Goal: Information Seeking & Learning: Learn about a topic

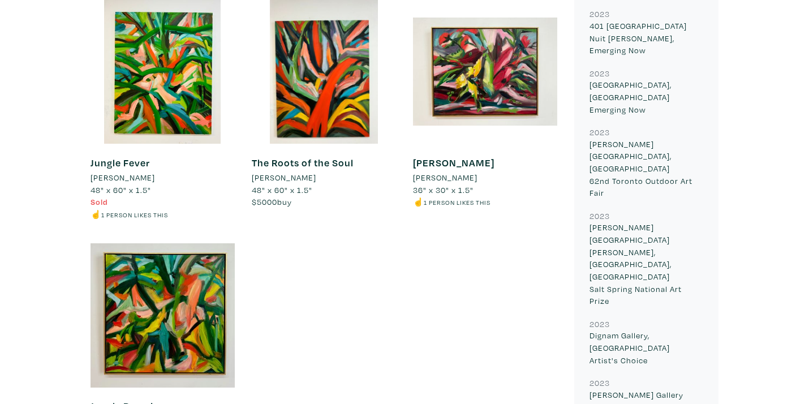
scroll to position [1060, 0]
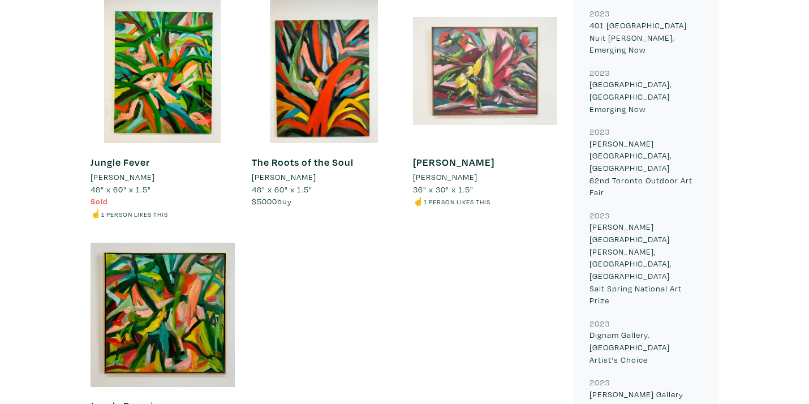
click at [488, 91] on div at bounding box center [485, 71] width 144 height 144
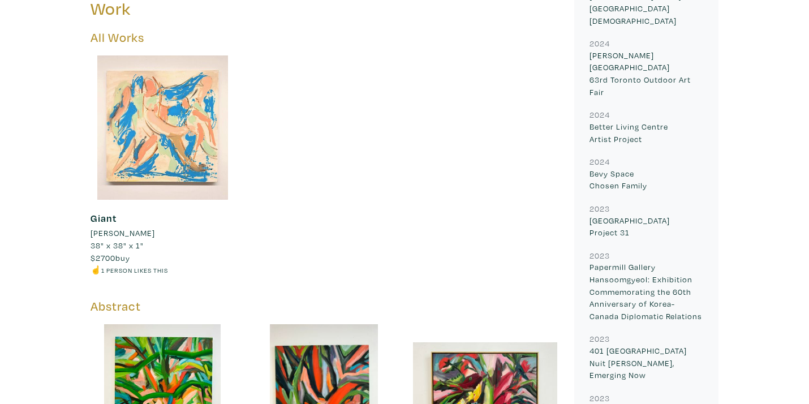
scroll to position [731, 0]
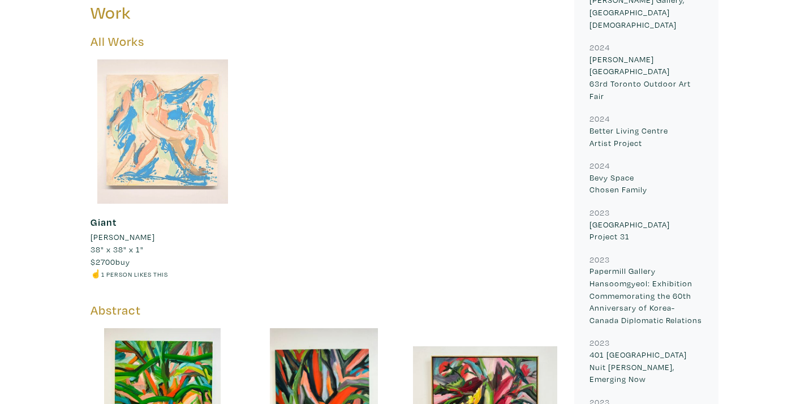
click at [178, 138] on div at bounding box center [163, 131] width 144 height 144
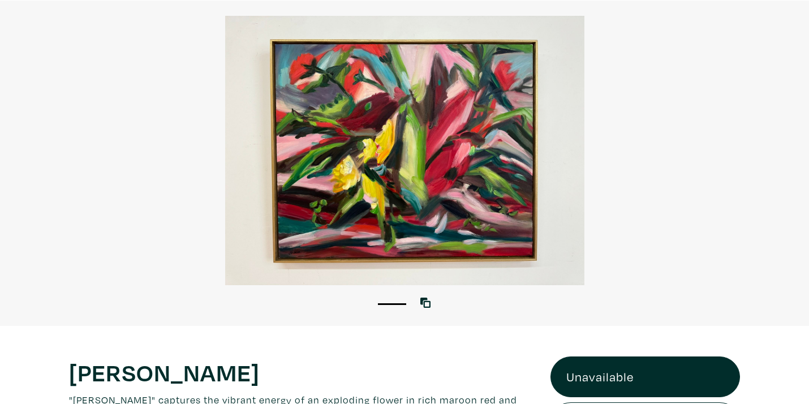
scroll to position [77, 0]
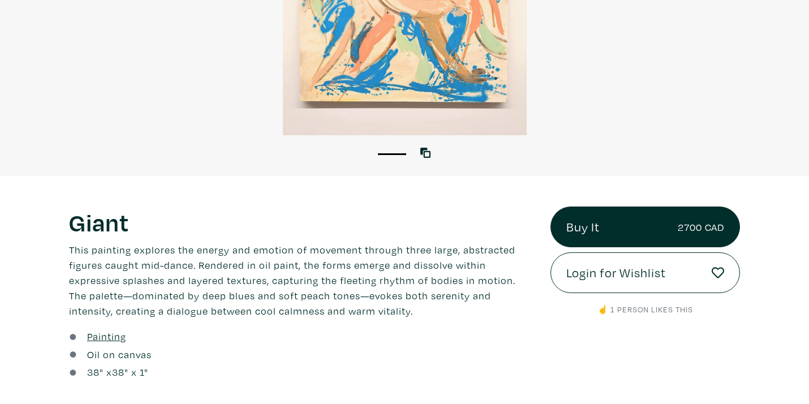
scroll to position [234, 0]
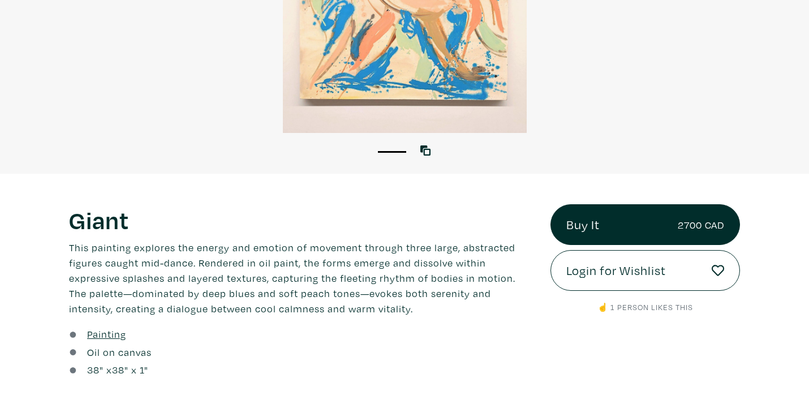
click at [178, 138] on div "1" at bounding box center [404, 145] width 809 height 25
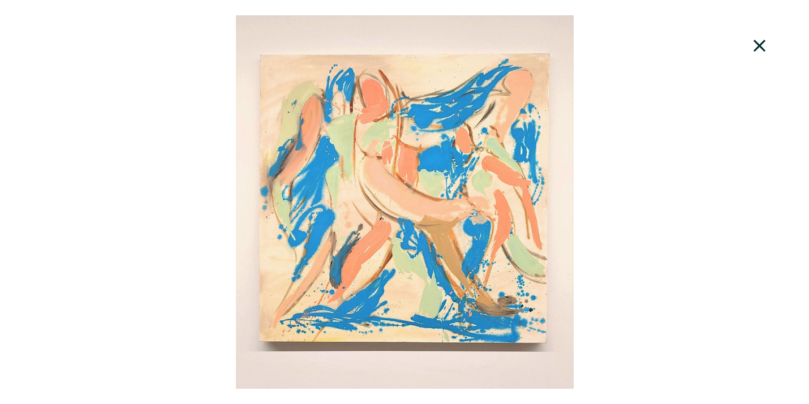
click at [758, 47] on icon at bounding box center [760, 46] width 12 height 12
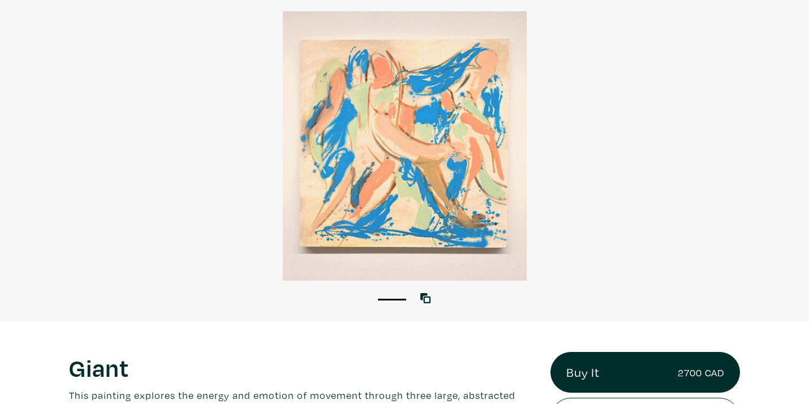
scroll to position [0, 0]
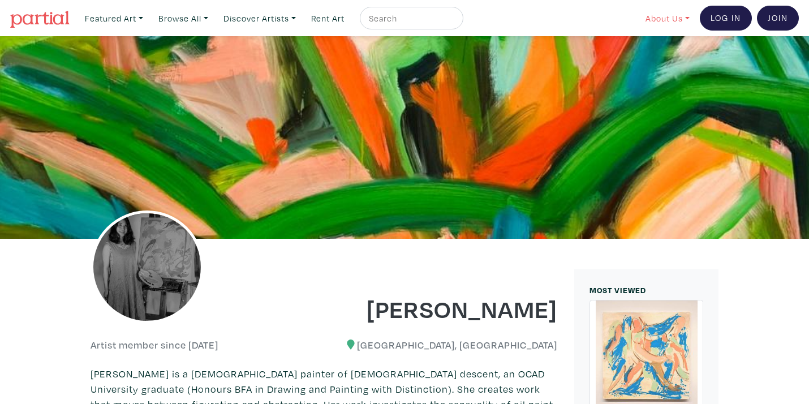
click at [667, 16] on link "About Us" at bounding box center [667, 18] width 54 height 23
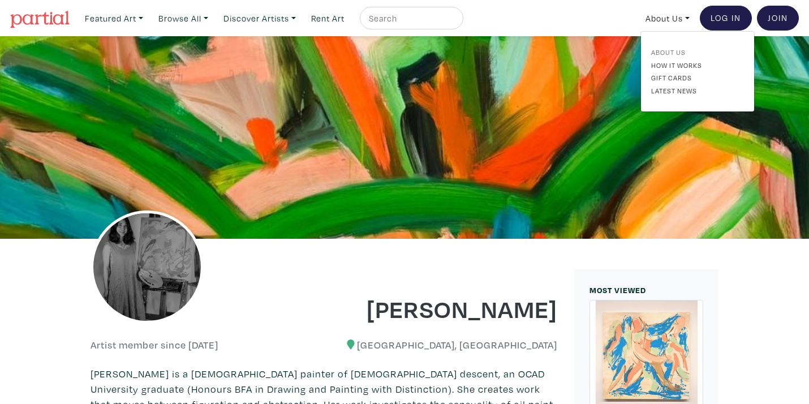
click at [659, 54] on link "About Us" at bounding box center [697, 52] width 93 height 10
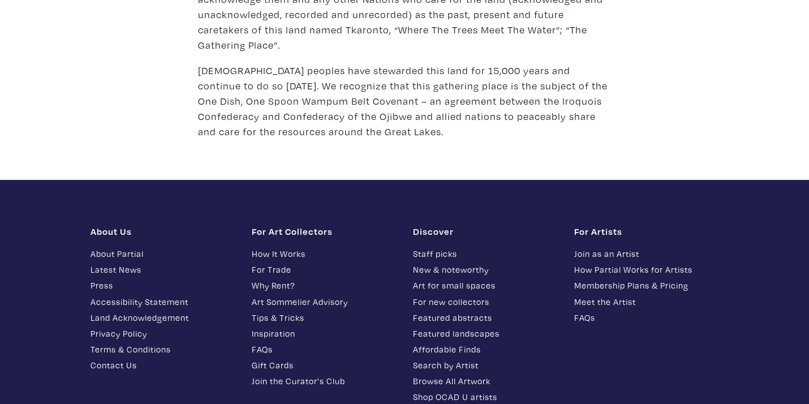
scroll to position [1590, 0]
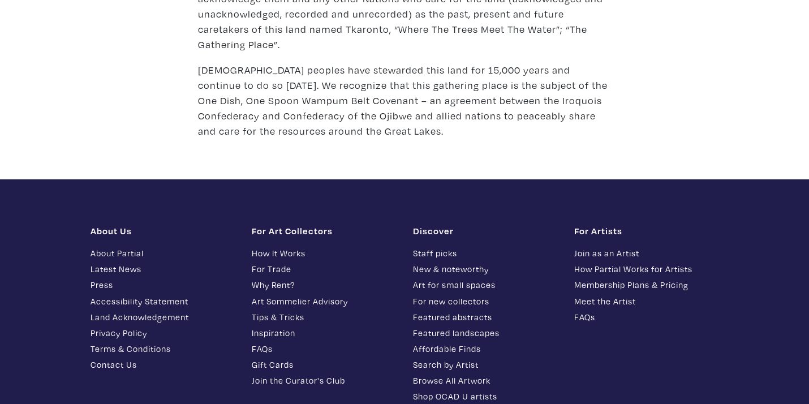
click at [121, 358] on link "Contact Us" at bounding box center [163, 364] width 144 height 13
